Goal: Information Seeking & Learning: Check status

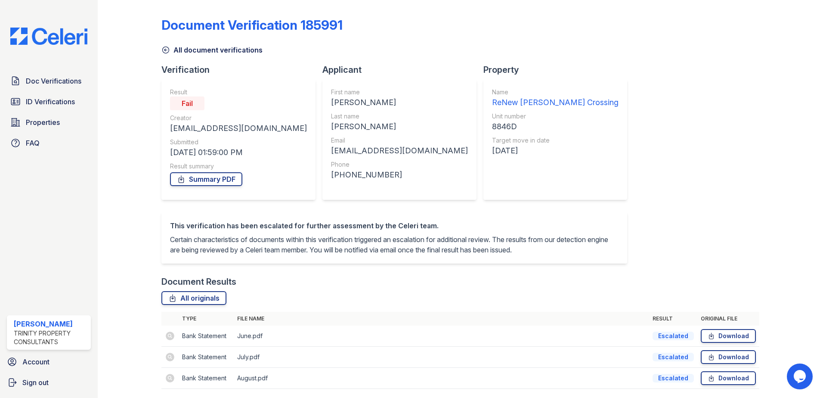
scroll to position [39, 0]
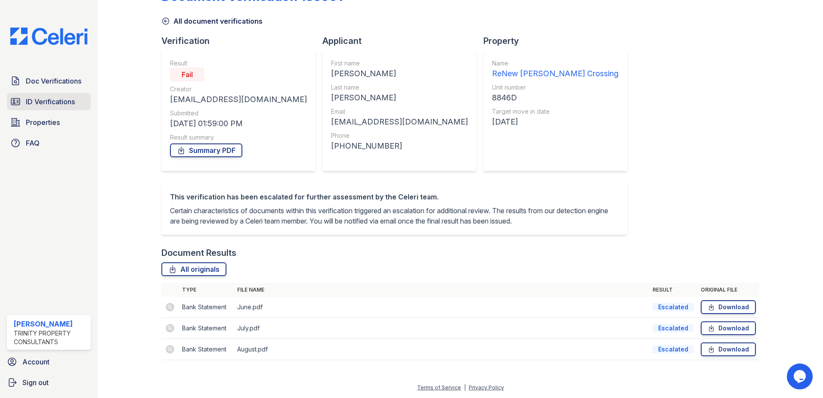
click at [54, 105] on span "ID Verifications" at bounding box center [50, 101] width 49 height 10
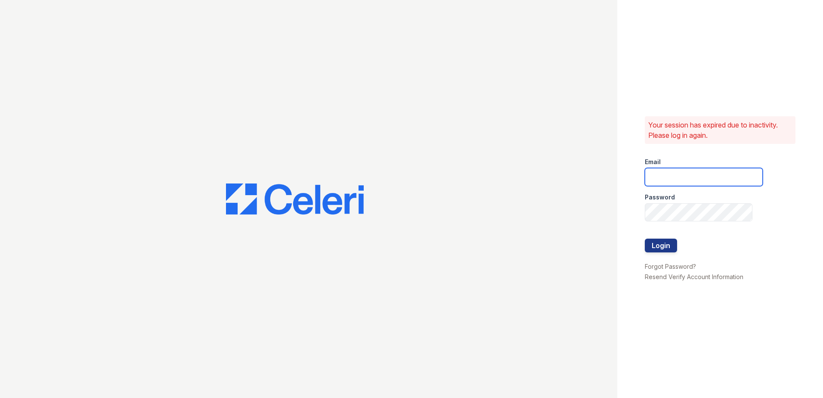
type input "sclarke@trinity-pm.com"
click at [662, 243] on button "Login" at bounding box center [661, 245] width 32 height 14
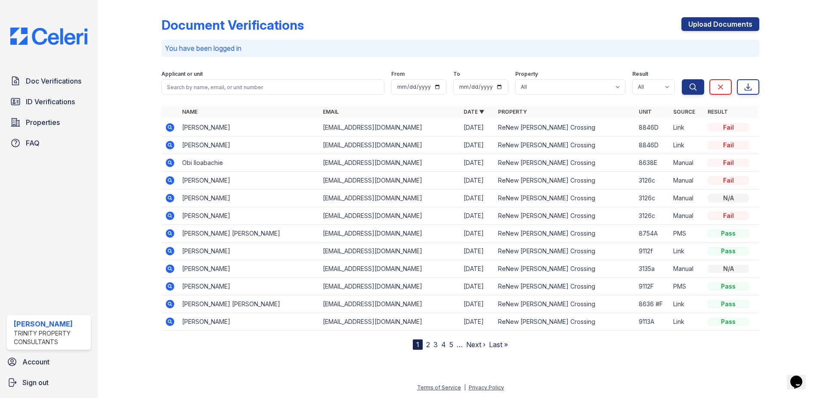
click at [169, 127] on icon at bounding box center [169, 127] width 2 height 2
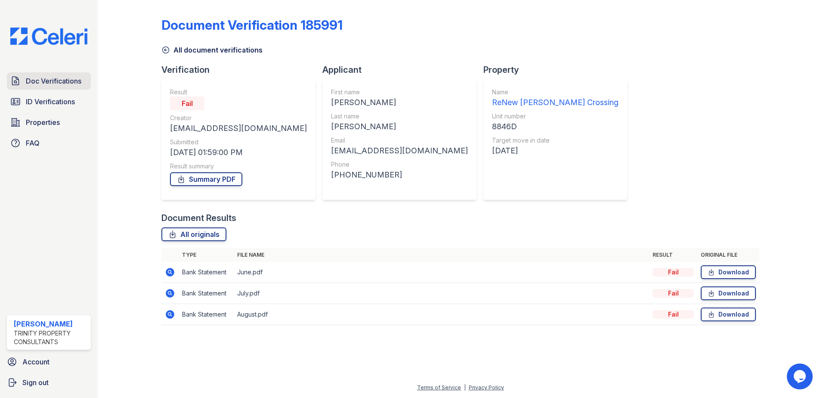
click at [79, 84] on span "Doc Verifications" at bounding box center [54, 81] width 56 height 10
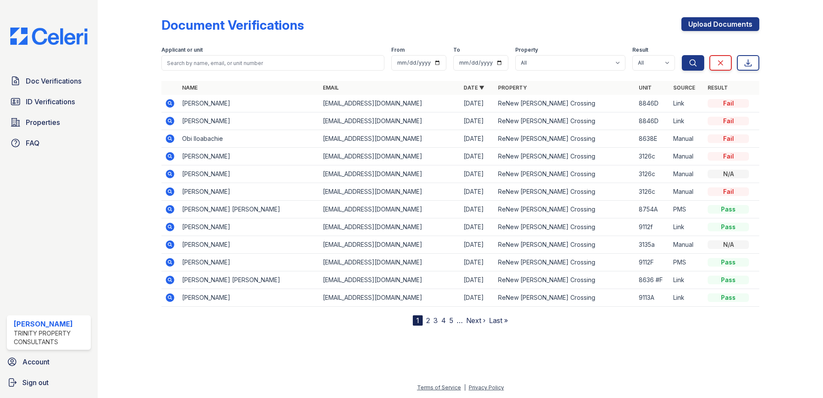
click at [170, 97] on td at bounding box center [169, 104] width 17 height 18
click at [59, 100] on span "ID Verifications" at bounding box center [50, 101] width 49 height 10
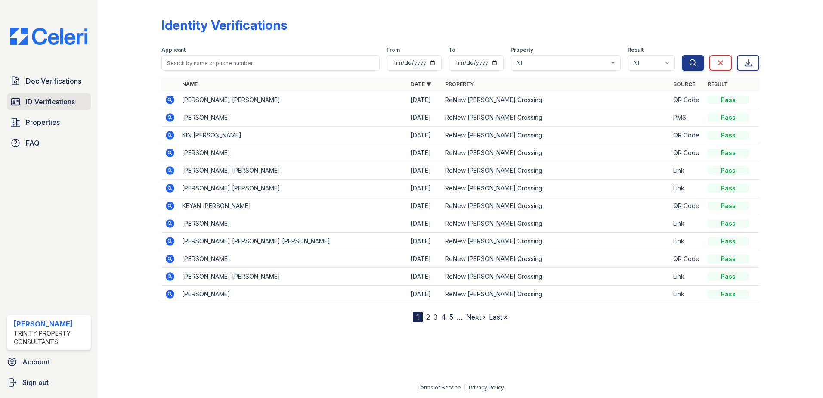
click at [69, 102] on span "ID Verifications" at bounding box center [50, 101] width 49 height 10
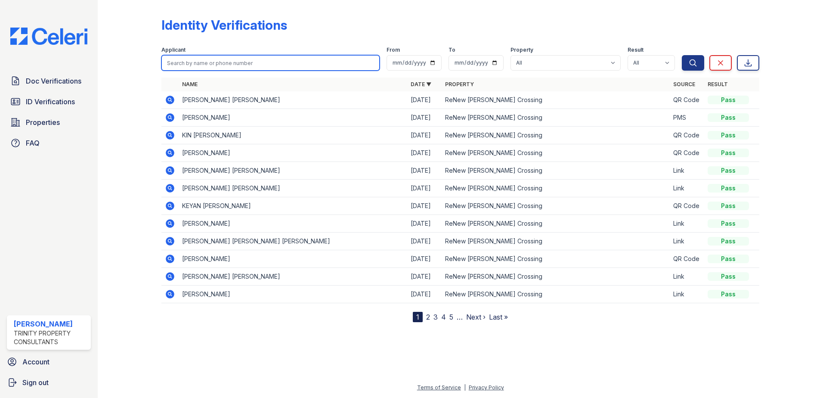
click at [206, 62] on input "search" at bounding box center [270, 62] width 218 height 15
type input "Brian Stolle"
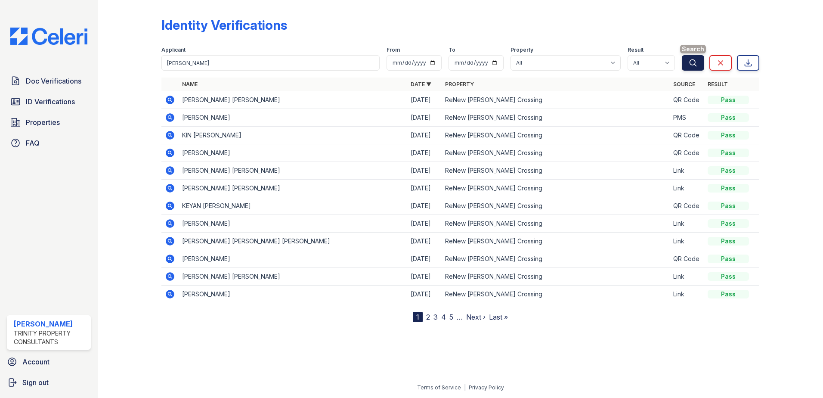
click at [698, 60] on button "Search" at bounding box center [693, 62] width 22 height 15
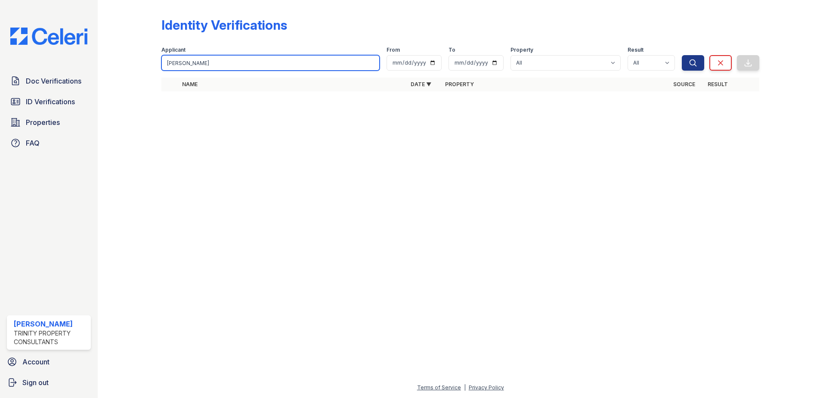
click at [210, 65] on input "Brian Stolle" at bounding box center [270, 62] width 218 height 15
click at [198, 62] on input "[PERSON_NAME]" at bounding box center [270, 62] width 218 height 15
type input "B"
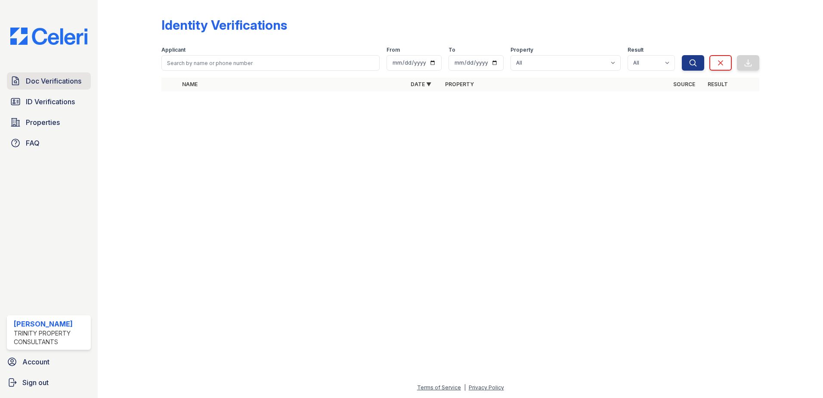
click at [56, 83] on span "Doc Verifications" at bounding box center [54, 81] width 56 height 10
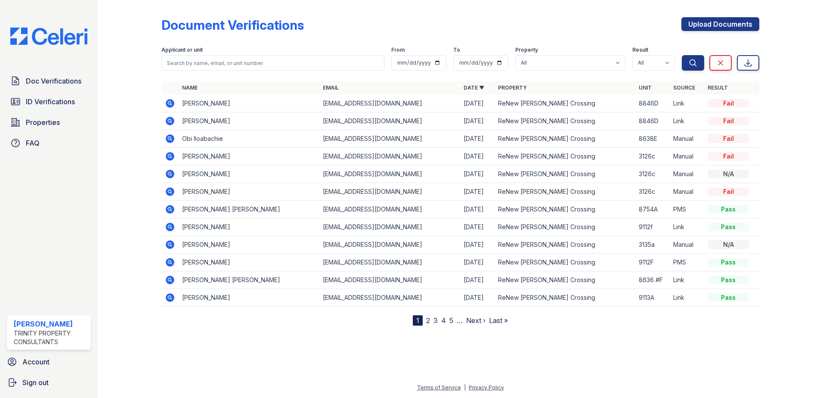
click at [173, 103] on icon at bounding box center [170, 103] width 9 height 9
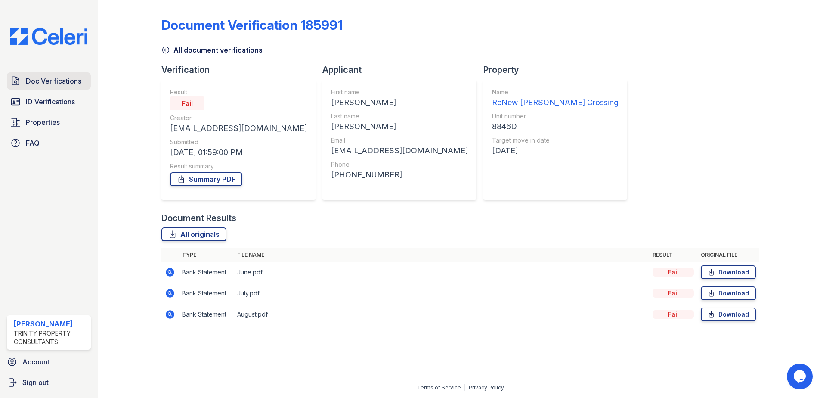
click at [64, 81] on span "Doc Verifications" at bounding box center [54, 81] width 56 height 10
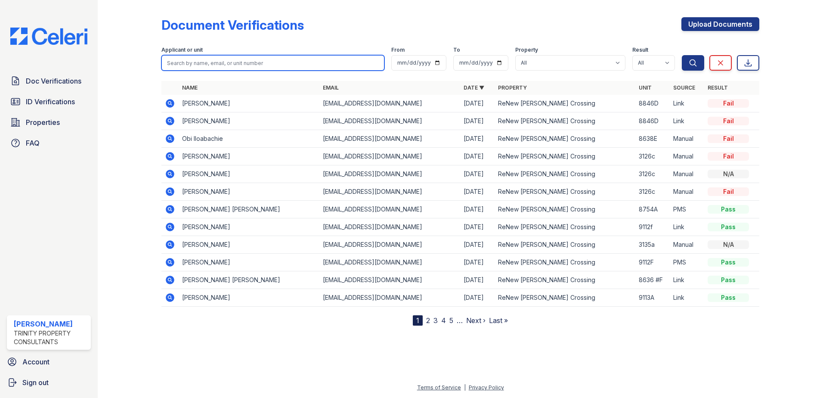
click at [202, 65] on input "search" at bounding box center [272, 62] width 223 height 15
type input "Brian Stolle"
click at [682, 55] on button "Search" at bounding box center [693, 62] width 22 height 15
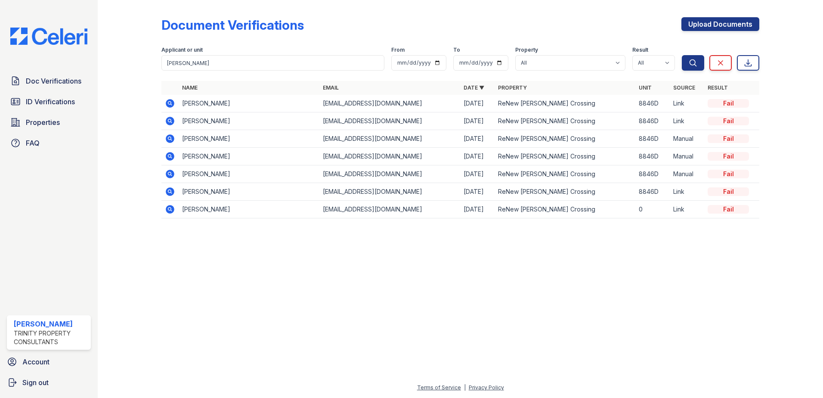
click at [168, 103] on icon at bounding box center [170, 103] width 10 height 10
click at [168, 119] on icon at bounding box center [170, 121] width 9 height 9
click at [168, 139] on icon at bounding box center [170, 138] width 10 height 10
click at [168, 105] on icon at bounding box center [170, 103] width 9 height 9
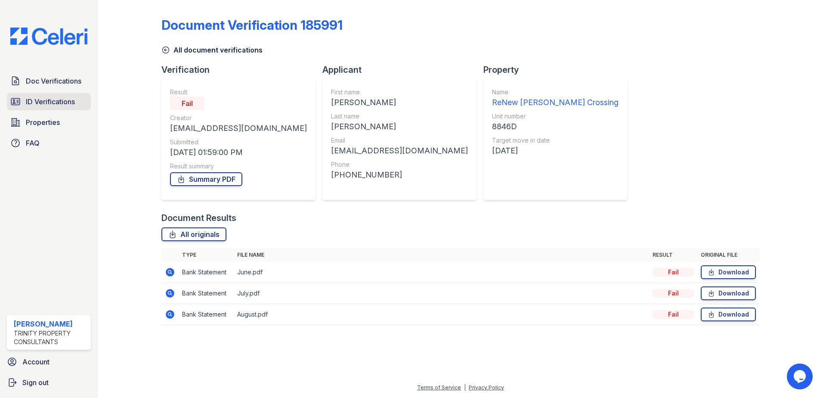
click at [49, 99] on span "ID Verifications" at bounding box center [50, 101] width 49 height 10
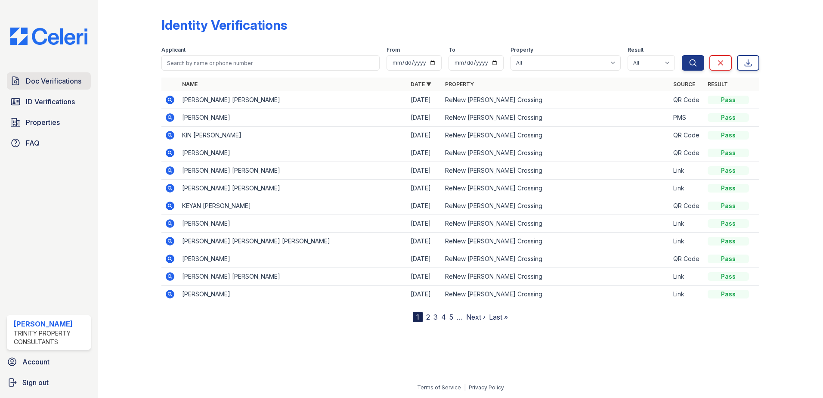
click at [57, 81] on span "Doc Verifications" at bounding box center [54, 81] width 56 height 10
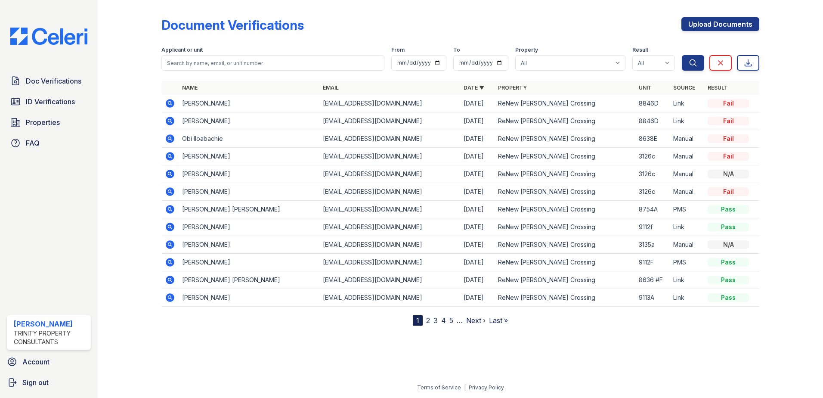
click at [428, 321] on link "2" at bounding box center [428, 320] width 4 height 9
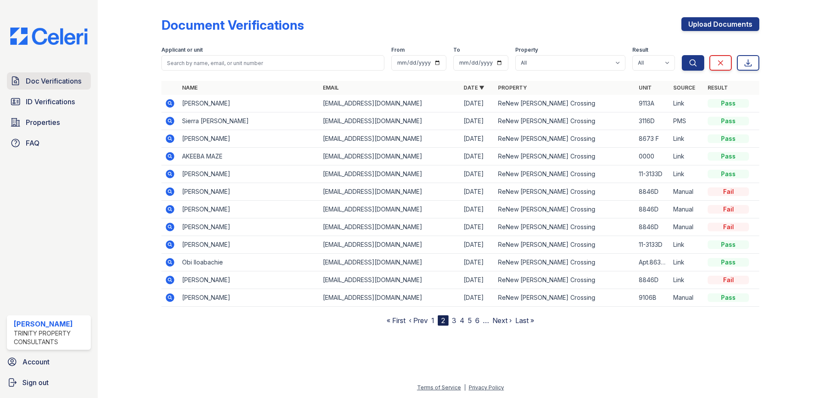
click at [66, 83] on span "Doc Verifications" at bounding box center [54, 81] width 56 height 10
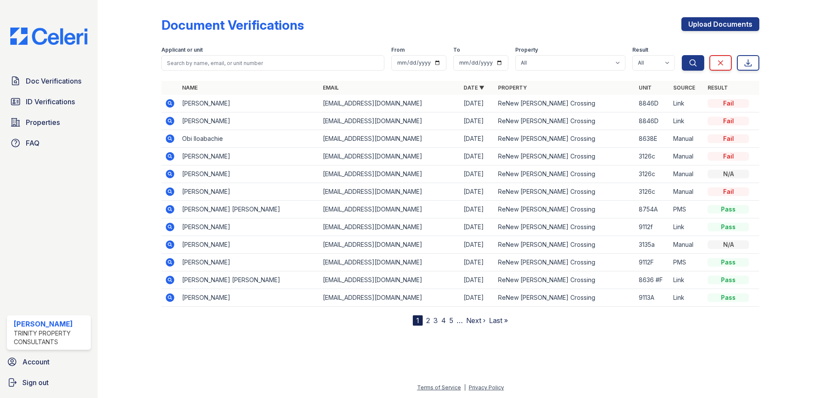
click at [168, 120] on icon at bounding box center [170, 121] width 10 height 10
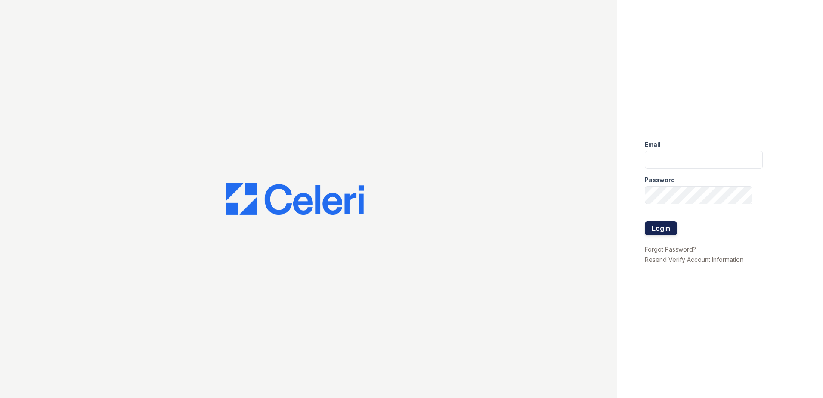
type input "[EMAIL_ADDRESS][DOMAIN_NAME]"
click at [657, 226] on button "Login" at bounding box center [661, 228] width 32 height 14
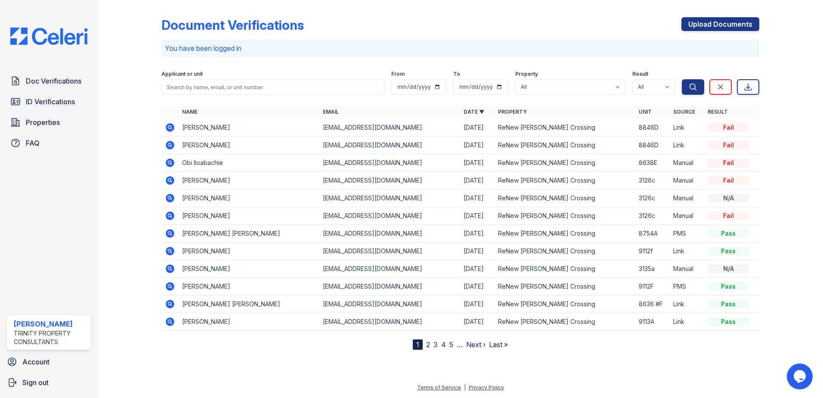
click at [170, 125] on icon at bounding box center [170, 127] width 10 height 10
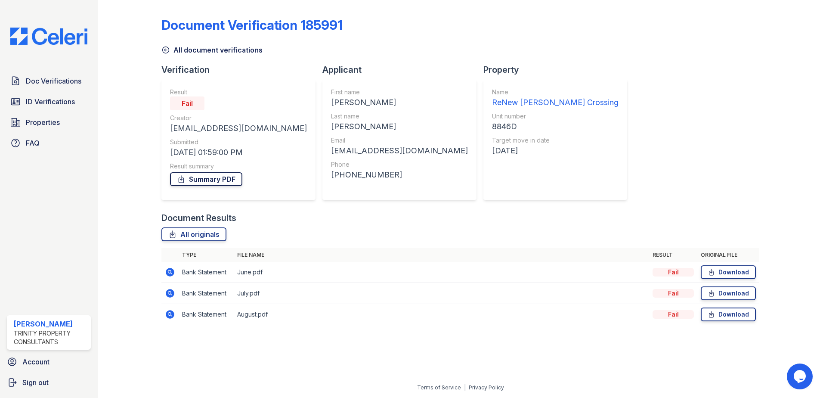
click at [219, 179] on link "Summary PDF" at bounding box center [206, 179] width 72 height 14
click at [36, 98] on span "ID Verifications" at bounding box center [50, 101] width 49 height 10
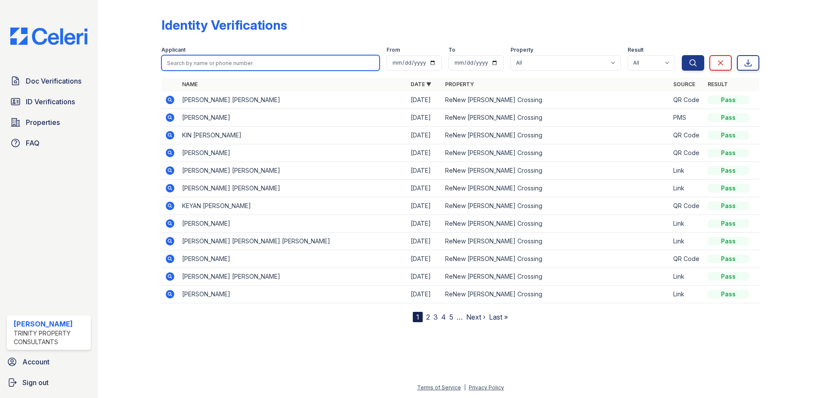
click at [188, 65] on input "search" at bounding box center [270, 62] width 218 height 15
type input "[PERSON_NAME]"
click at [682, 55] on button "Search" at bounding box center [693, 62] width 22 height 15
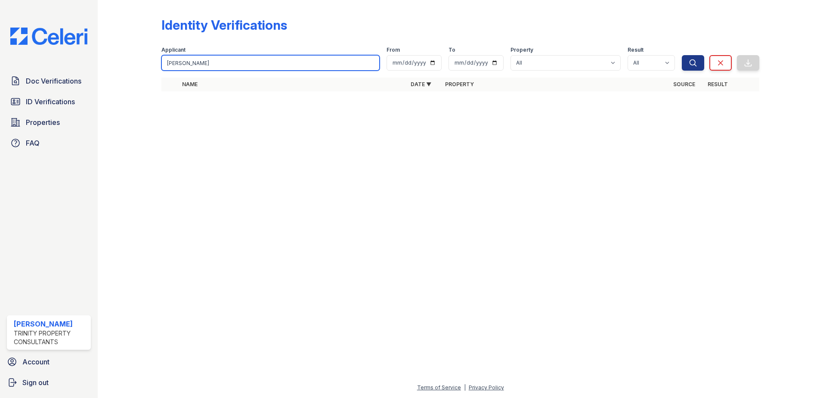
drag, startPoint x: 226, startPoint y: 61, endPoint x: 175, endPoint y: 61, distance: 50.8
click at [182, 61] on input "[PERSON_NAME]" at bounding box center [270, 62] width 218 height 15
type input "[PERSON_NAME]"
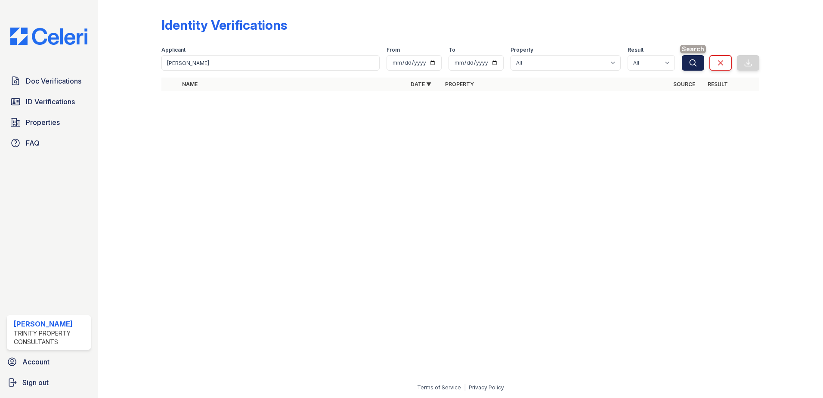
click at [694, 63] on icon "submit" at bounding box center [692, 63] width 9 height 9
click at [60, 80] on span "Doc Verifications" at bounding box center [54, 81] width 56 height 10
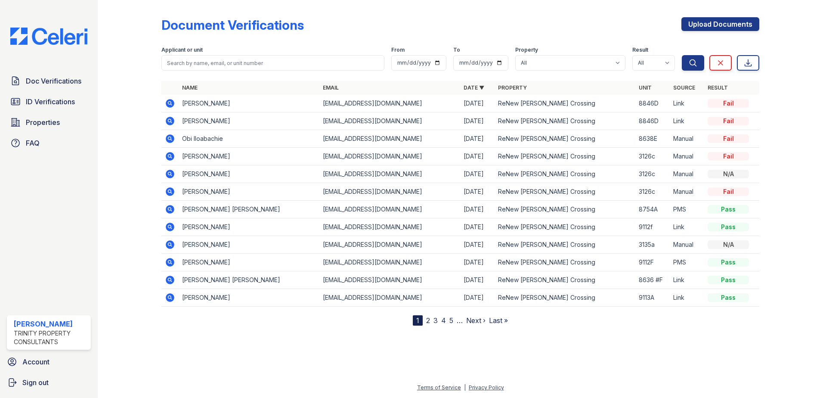
click at [173, 101] on icon at bounding box center [170, 103] width 9 height 9
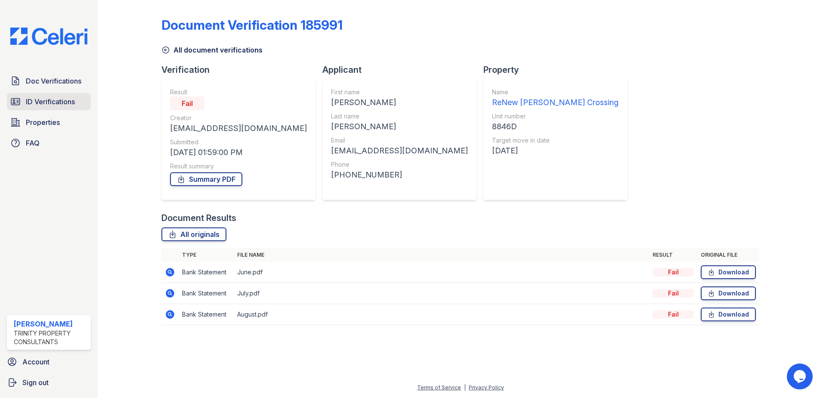
click at [56, 105] on span "ID Verifications" at bounding box center [50, 101] width 49 height 10
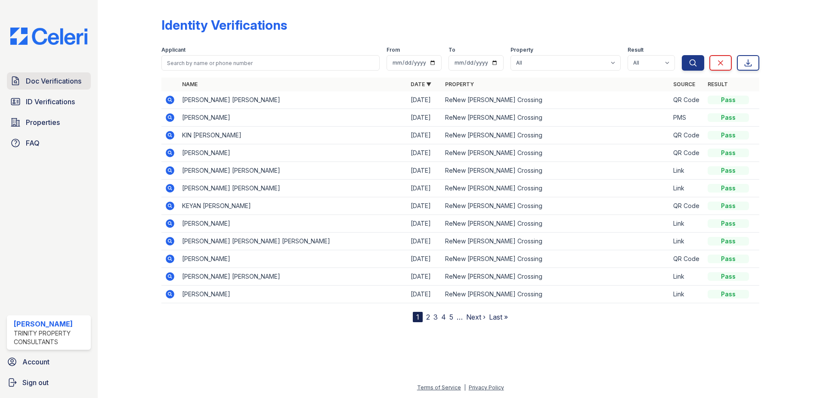
click at [69, 87] on link "Doc Verifications" at bounding box center [49, 80] width 84 height 17
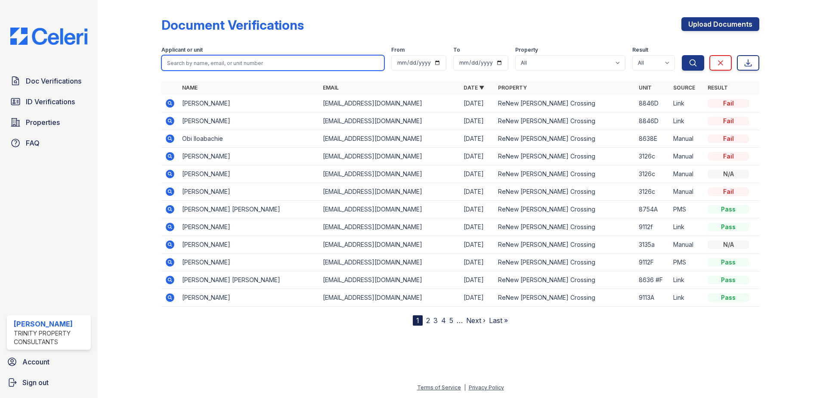
click at [199, 62] on input "search" at bounding box center [272, 62] width 223 height 15
type input "[PERSON_NAME]"
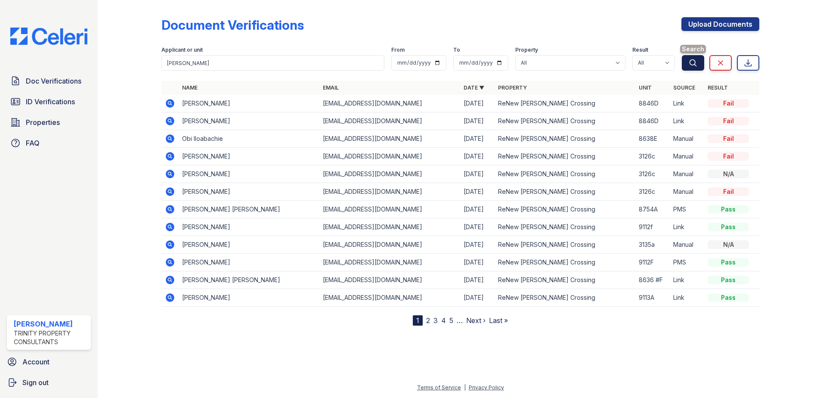
click at [693, 62] on icon "submit" at bounding box center [692, 63] width 9 height 9
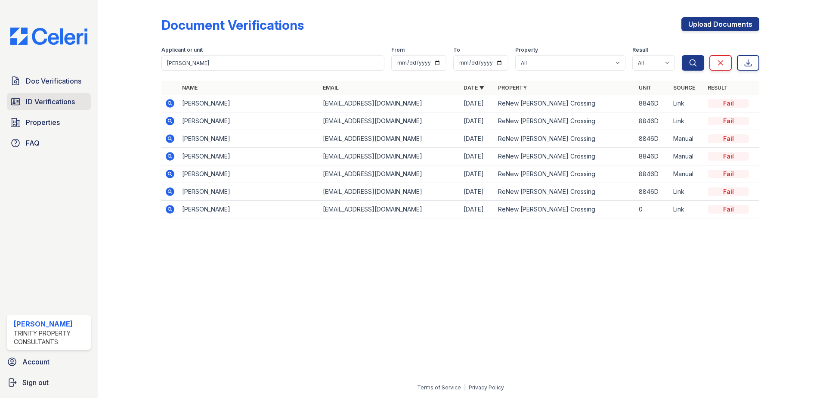
click at [44, 103] on span "ID Verifications" at bounding box center [50, 101] width 49 height 10
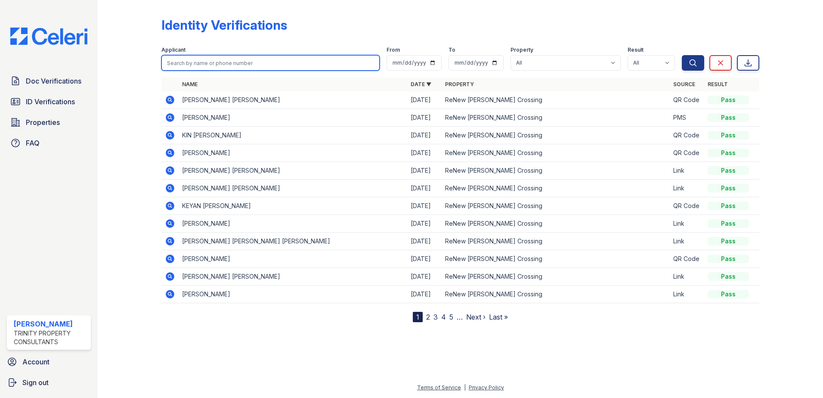
click at [219, 63] on input "search" at bounding box center [270, 62] width 218 height 15
type input "[PERSON_NAME]"
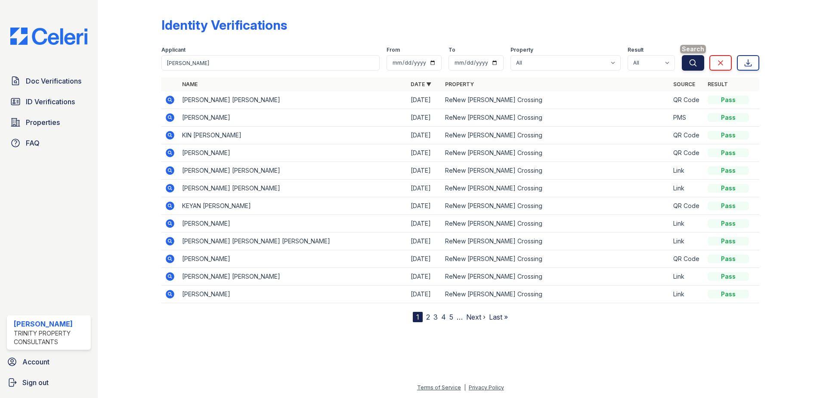
click at [698, 62] on button "Search" at bounding box center [693, 62] width 22 height 15
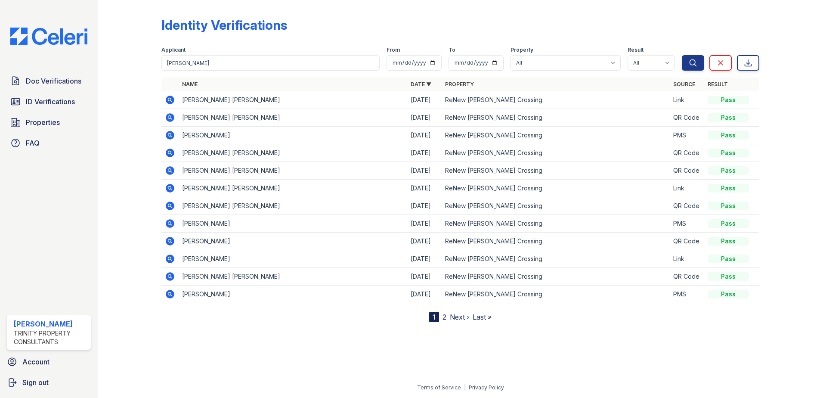
click at [443, 315] on link "2" at bounding box center [444, 316] width 4 height 9
